Goal: Feedback & Contribution: Contribute content

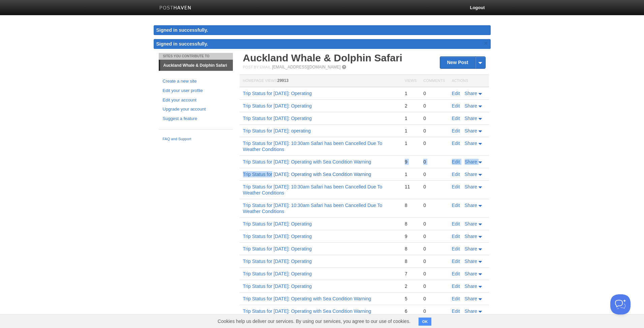
drag, startPoint x: 262, startPoint y: 167, endPoint x: 272, endPoint y: 183, distance: 17.9
click at [272, 183] on tbody "Trip Status for [DATE]: Operating 1 0 Edit Share Trip Status for [DATE]: Operat…" at bounding box center [363, 230] width 249 height 286
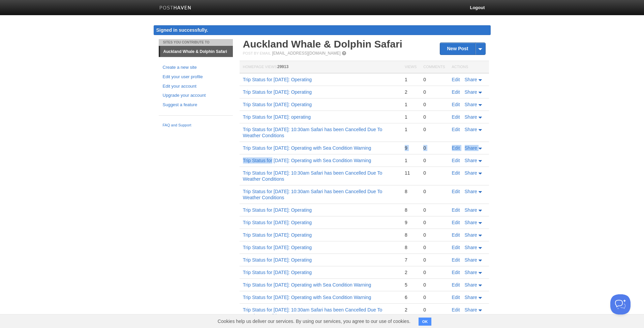
copy link "Trip Status for [DATE]: Operating with Sea Condition Warning"
drag, startPoint x: 264, startPoint y: 174, endPoint x: 171, endPoint y: 187, distance: 93.8
click at [171, 187] on div "Sites You Contribute To [GEOGRAPHIC_DATA] Whale & Dolphin Safari Create a new s…" at bounding box center [322, 211] width 337 height 345
click at [96, 191] on body "Logout Signed in successfully. Signed in successfully. × Sites You Contribute T…" at bounding box center [322, 192] width 644 height 384
click at [449, 48] on link "New Post" at bounding box center [462, 49] width 45 height 12
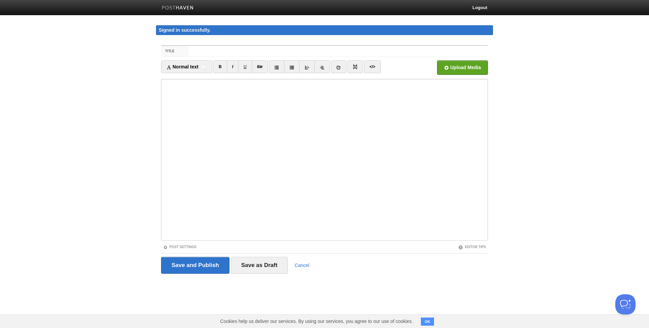
click at [280, 52] on input "Title" at bounding box center [337, 51] width 299 height 11
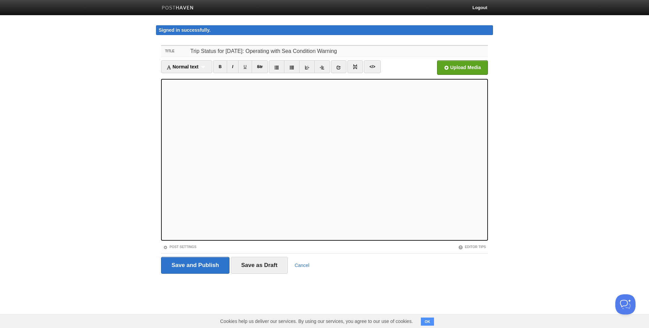
click at [248, 50] on input "Trip Status for [DATE]: Operating with Sea Condition Warning" at bounding box center [337, 51] width 299 height 11
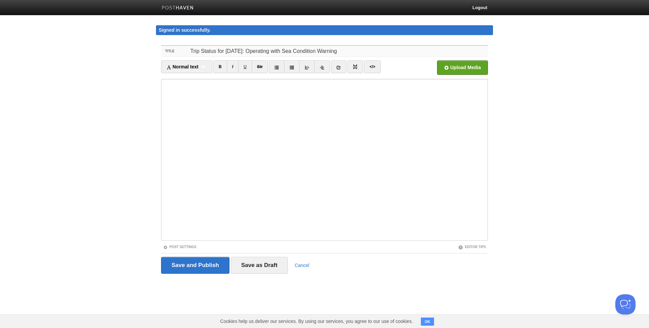
click at [303, 52] on input "Trip Status for [DATE]: Operating with Sea Condition Warning" at bounding box center [337, 51] width 299 height 11
type input "Trip Status for [DATE]: Operating with Sea Condition Warning"
click at [191, 264] on input "Save and Publish" at bounding box center [195, 265] width 68 height 17
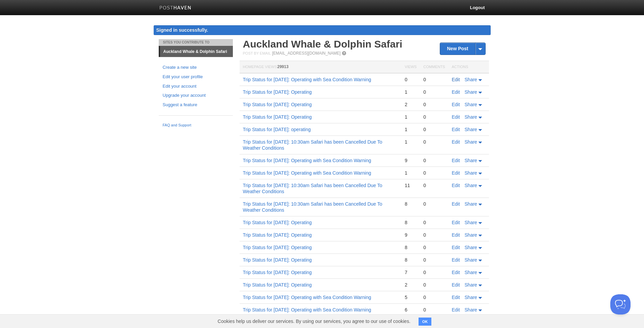
click at [457, 79] on link "Edit" at bounding box center [456, 79] width 8 height 5
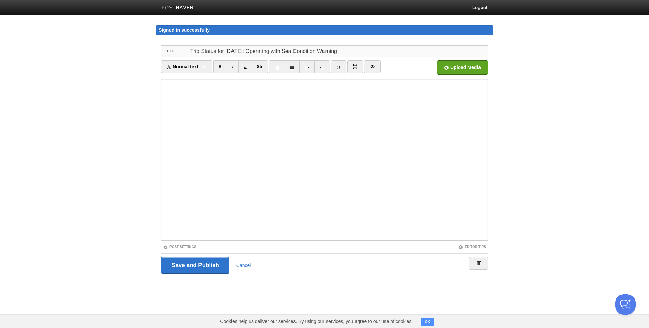
click at [251, 51] on input "Trip Status for [DATE]: Operating with Sea Condition Warning" at bounding box center [337, 51] width 299 height 11
type input "Trip Status for [DATE]: Operating with Sea Condition Warning"
click at [191, 257] on input "Save and Publish" at bounding box center [195, 265] width 68 height 17
